Goal: Transaction & Acquisition: Download file/media

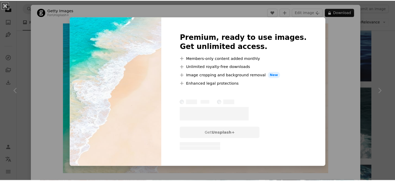
scroll to position [624, 0]
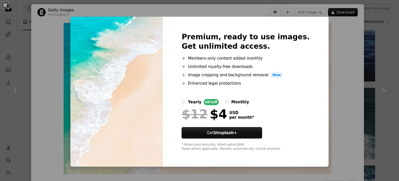
click at [337, 50] on div "An X shape Premium, ready to use images. Get unlimited access. A plus sign Memb…" at bounding box center [199, 90] width 399 height 181
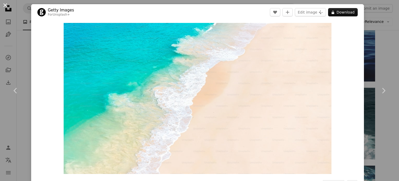
click at [5, 5] on button "An X shape" at bounding box center [5, 5] width 6 height 6
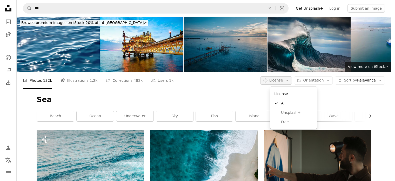
click at [292, 82] on button "A copyright icon © License Arrow down" at bounding box center [276, 80] width 32 height 8
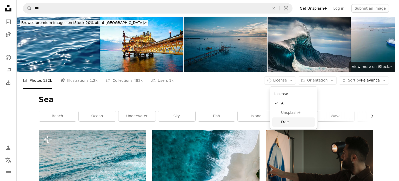
click at [290, 122] on span "Free" at bounding box center [297, 121] width 32 height 5
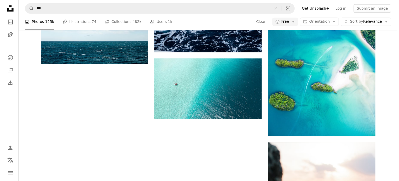
scroll to position [832, 0]
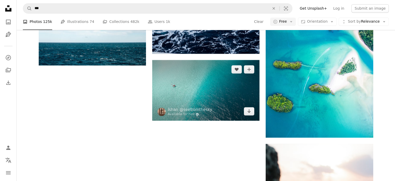
click at [238, 97] on img at bounding box center [205, 90] width 107 height 60
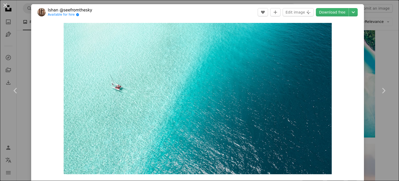
drag, startPoint x: 181, startPoint y: 110, endPoint x: 337, endPoint y: 43, distance: 169.5
click at [342, 48] on div "Zoom in" at bounding box center [197, 98] width 333 height 156
click at [336, 14] on link "Download free" at bounding box center [332, 12] width 33 height 8
